Goal: Information Seeking & Learning: Find specific page/section

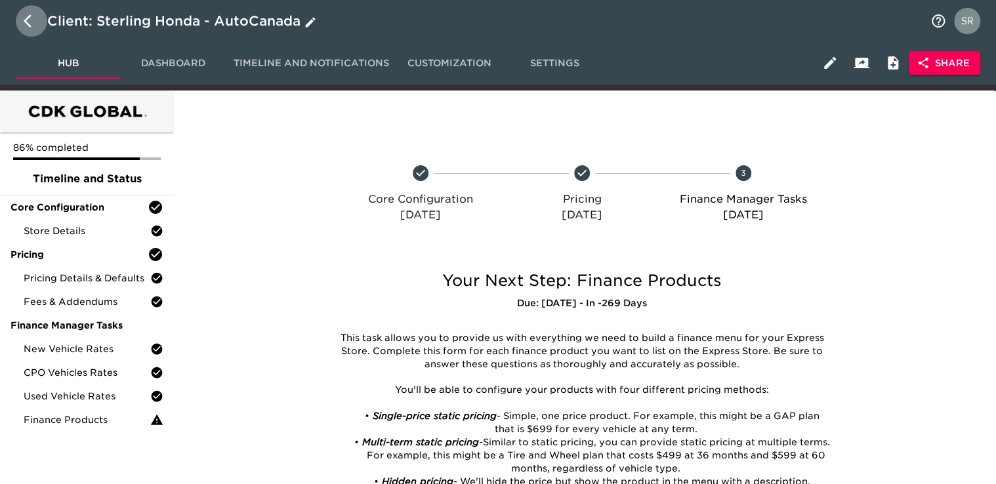
click at [27, 16] on icon "button" at bounding box center [32, 21] width 16 height 16
select select "10"
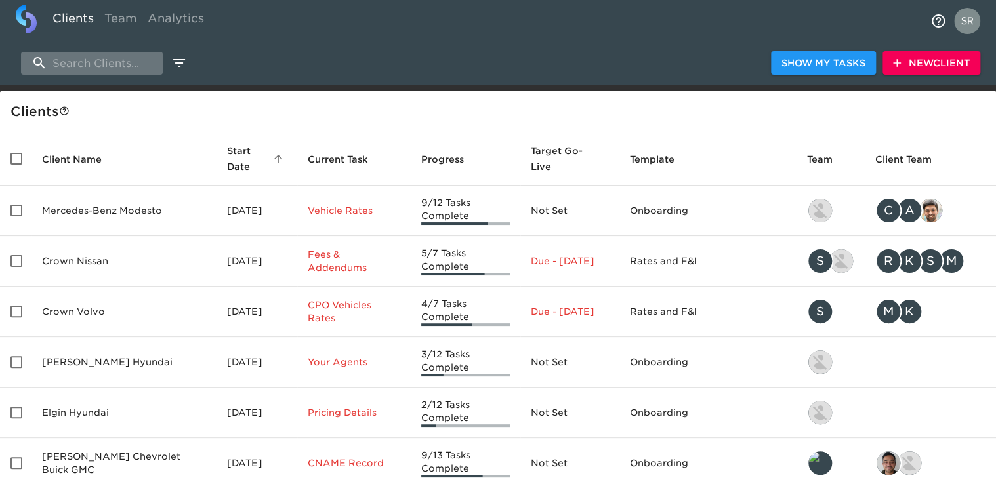
click at [77, 62] on input "search" at bounding box center [92, 63] width 142 height 23
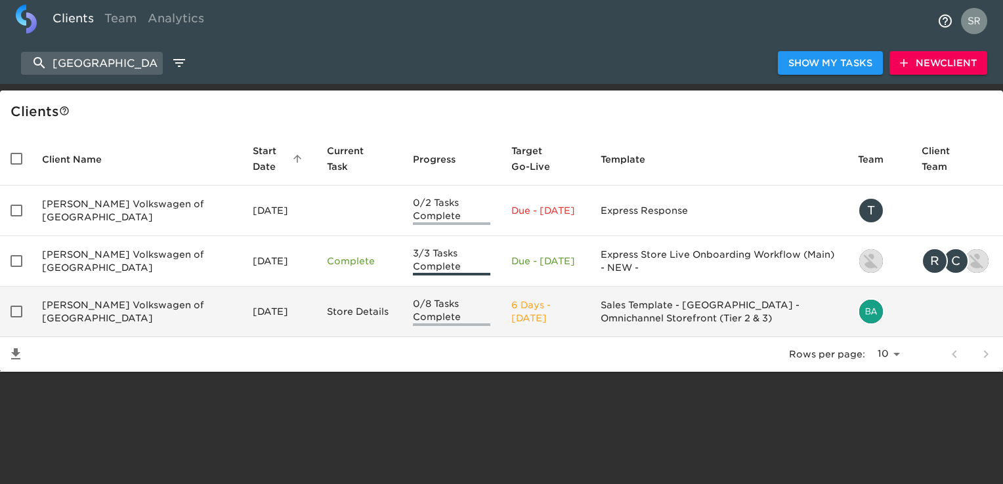
type input "[GEOGRAPHIC_DATA]"
click at [139, 294] on td "[PERSON_NAME] Volkswagen of [GEOGRAPHIC_DATA]" at bounding box center [137, 312] width 211 height 51
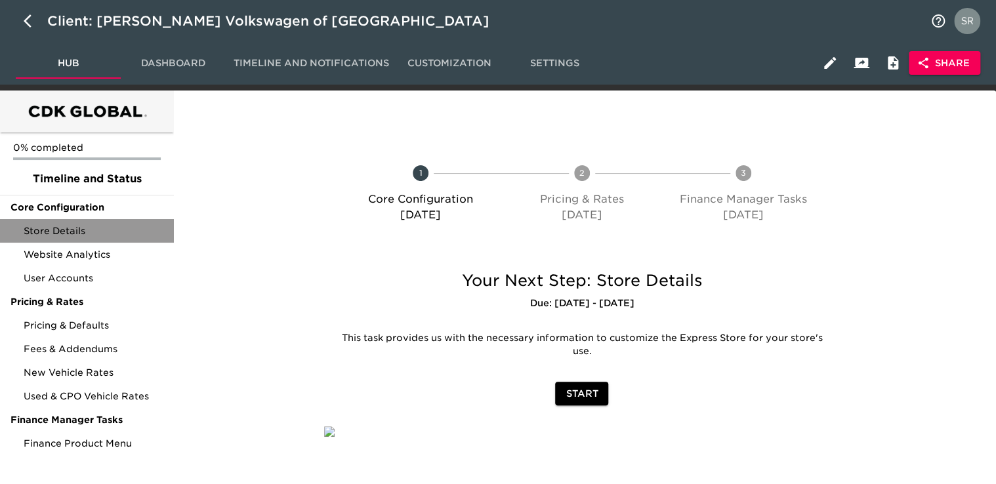
click at [72, 234] on span "Store Details" at bounding box center [94, 230] width 140 height 13
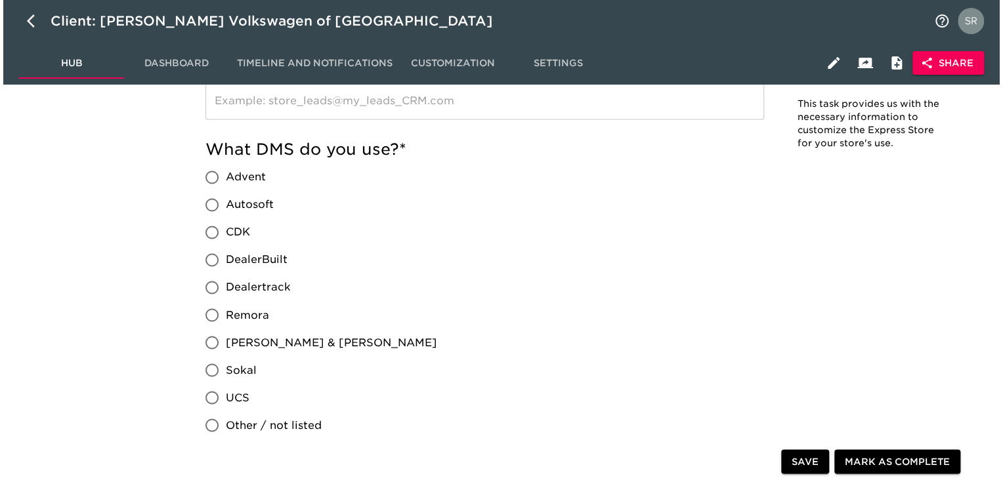
scroll to position [758, 0]
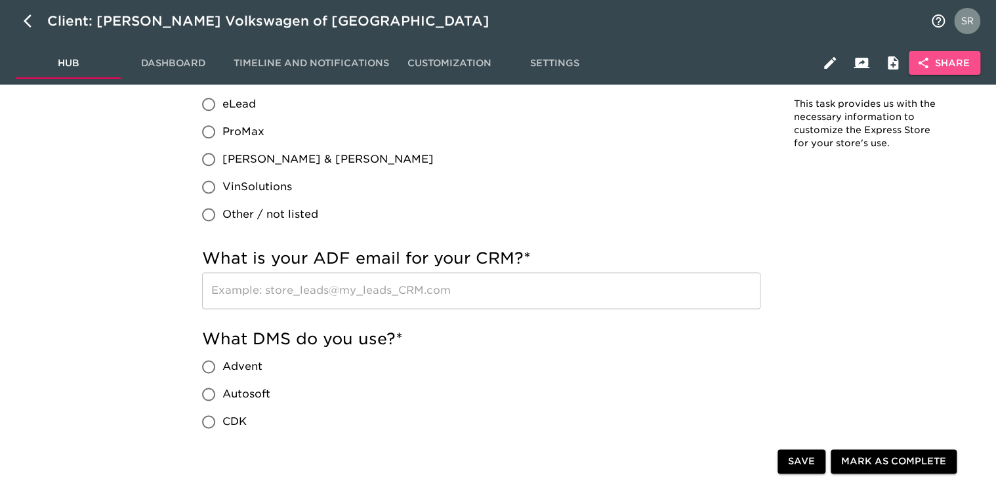
click at [975, 56] on button "Share" at bounding box center [945, 63] width 72 height 24
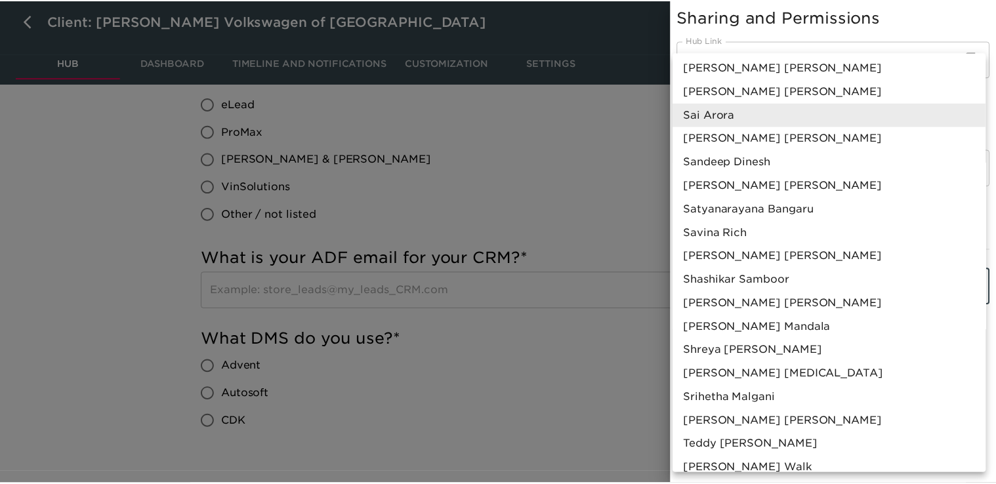
scroll to position [1064, 0]
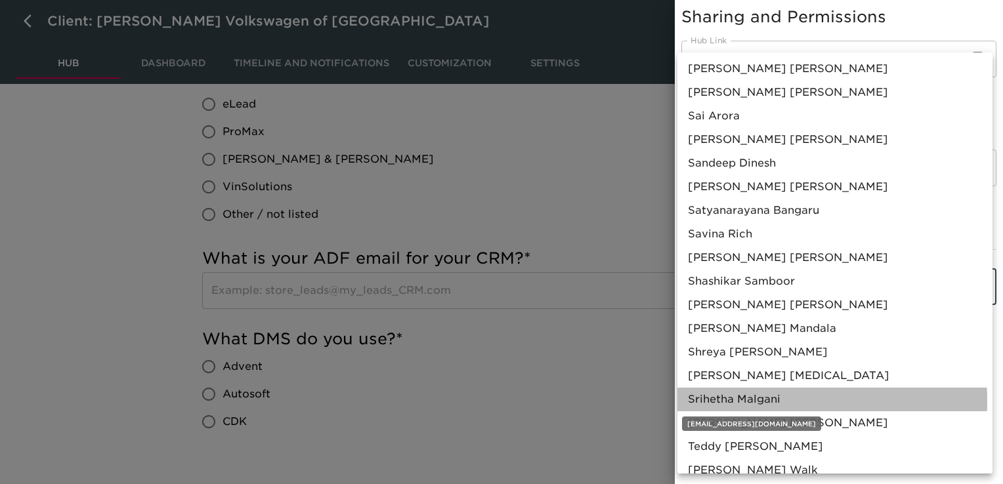
click at [753, 400] on span "[PERSON_NAME]" at bounding box center [734, 400] width 93 height 16
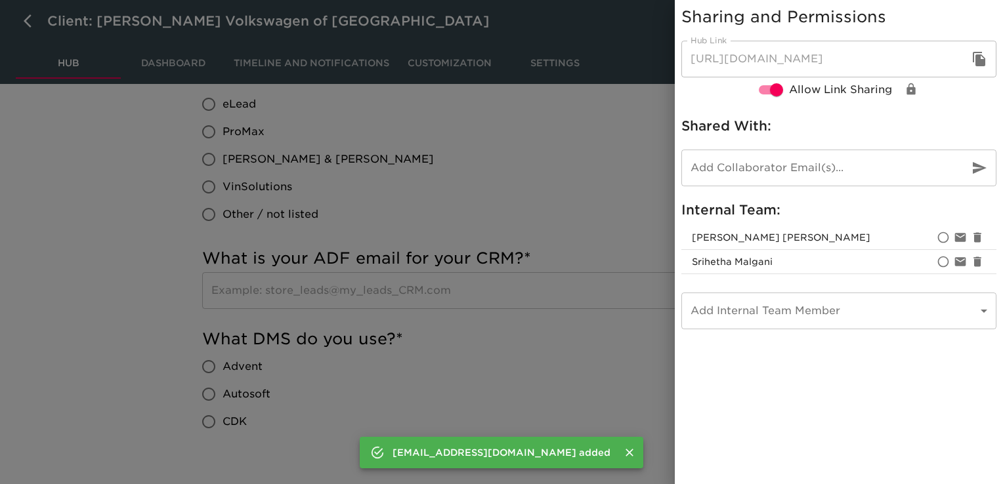
click at [593, 356] on div at bounding box center [501, 242] width 1003 height 484
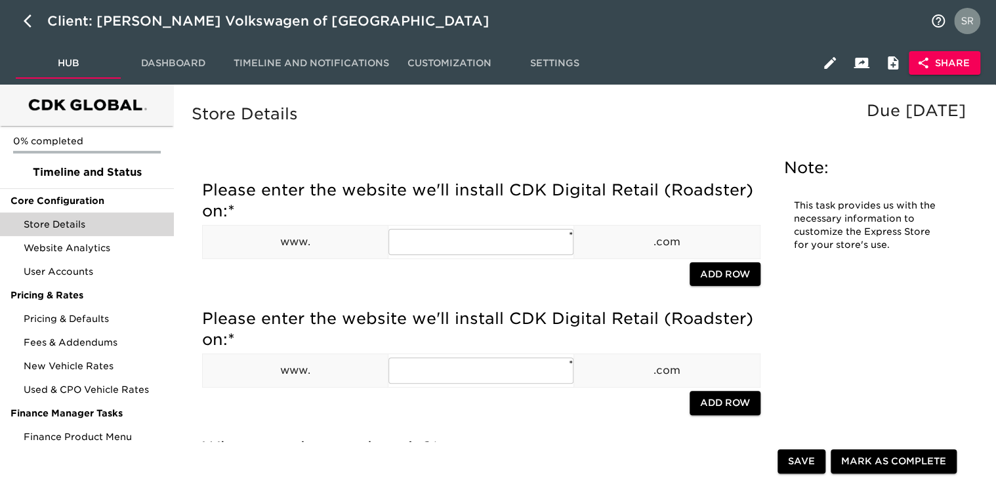
scroll to position [0, 0]
